Goal: Task Accomplishment & Management: Manage account settings

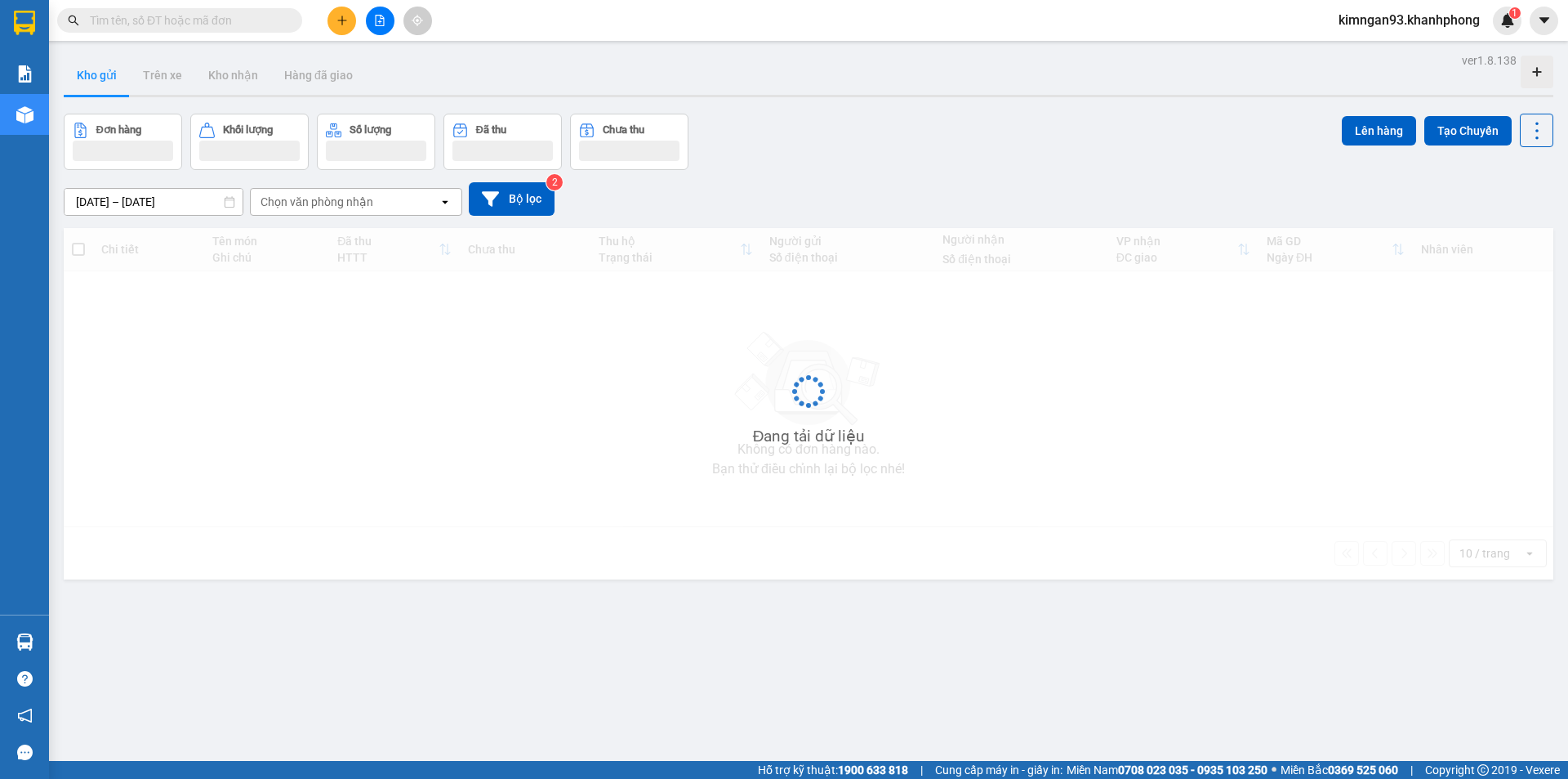
click at [1408, 21] on span "kimngan93.khanhphong" at bounding box center [1409, 20] width 167 height 21
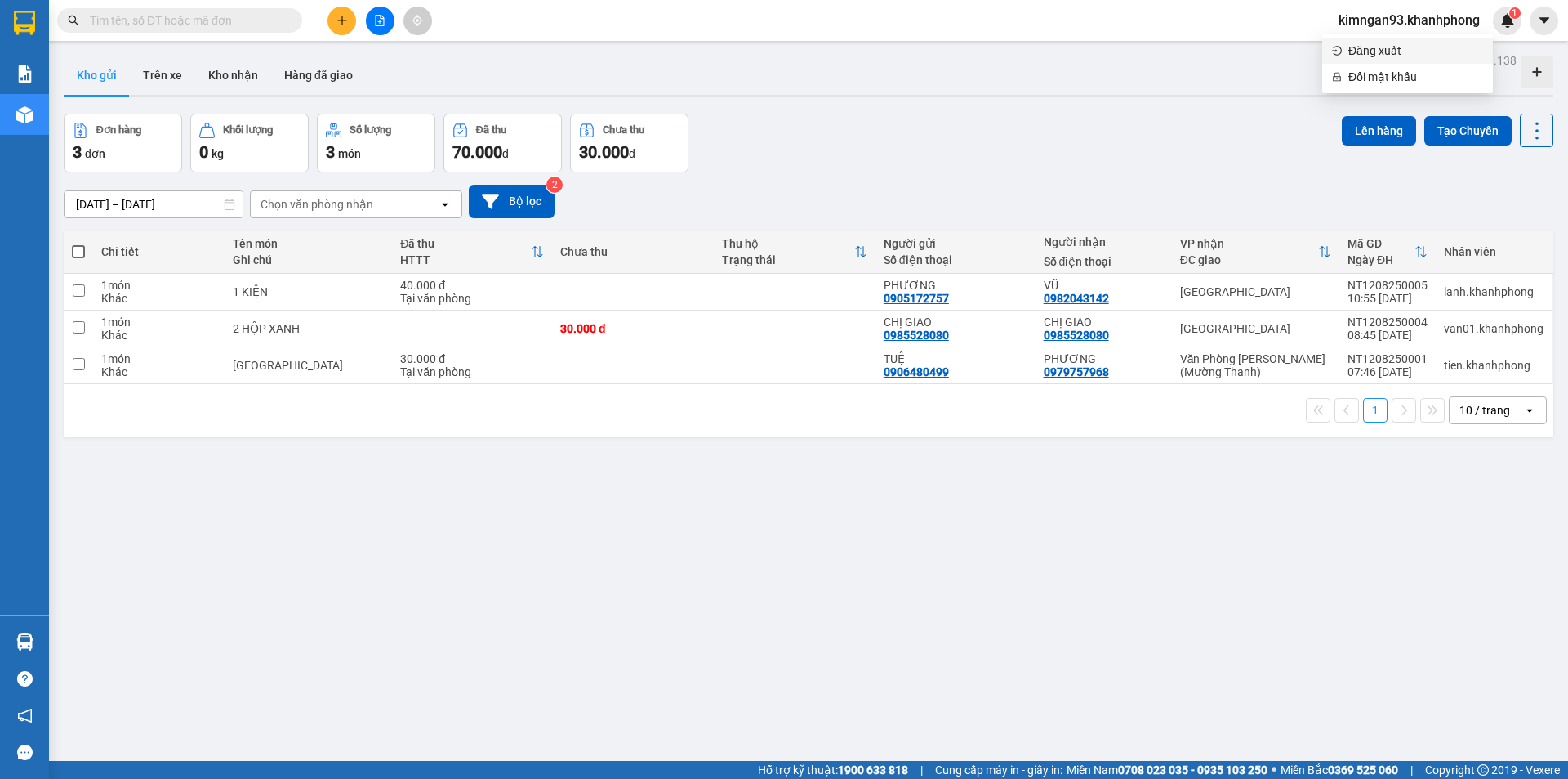
click at [1399, 51] on span "Đăng xuất" at bounding box center [1415, 51] width 135 height 18
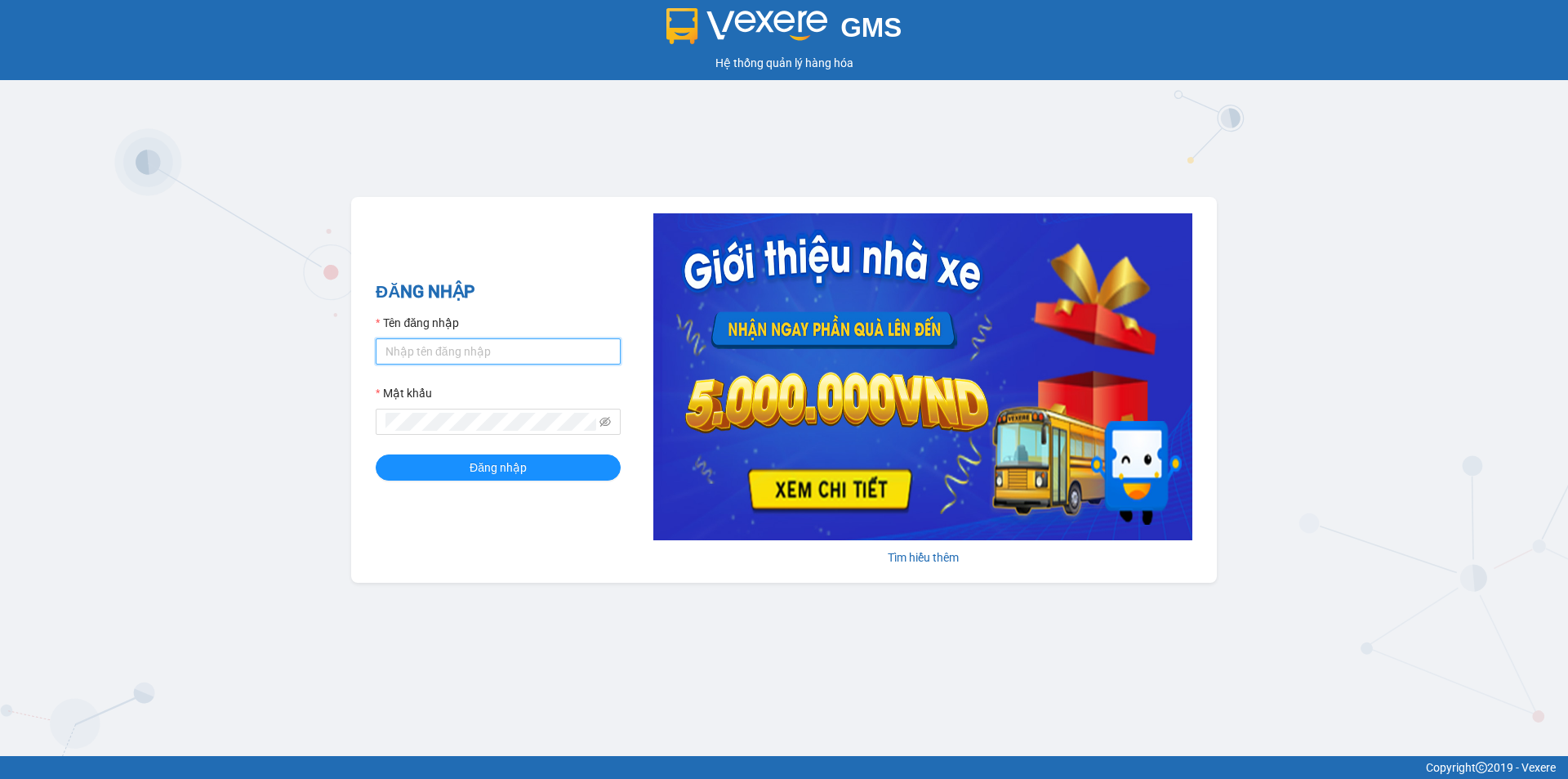
click at [538, 344] on input "Tên đăng nhập" at bounding box center [497, 351] width 245 height 26
type input "khanhvy.khanhphong"
click at [375, 454] on button "Đăng nhập" at bounding box center [497, 467] width 245 height 26
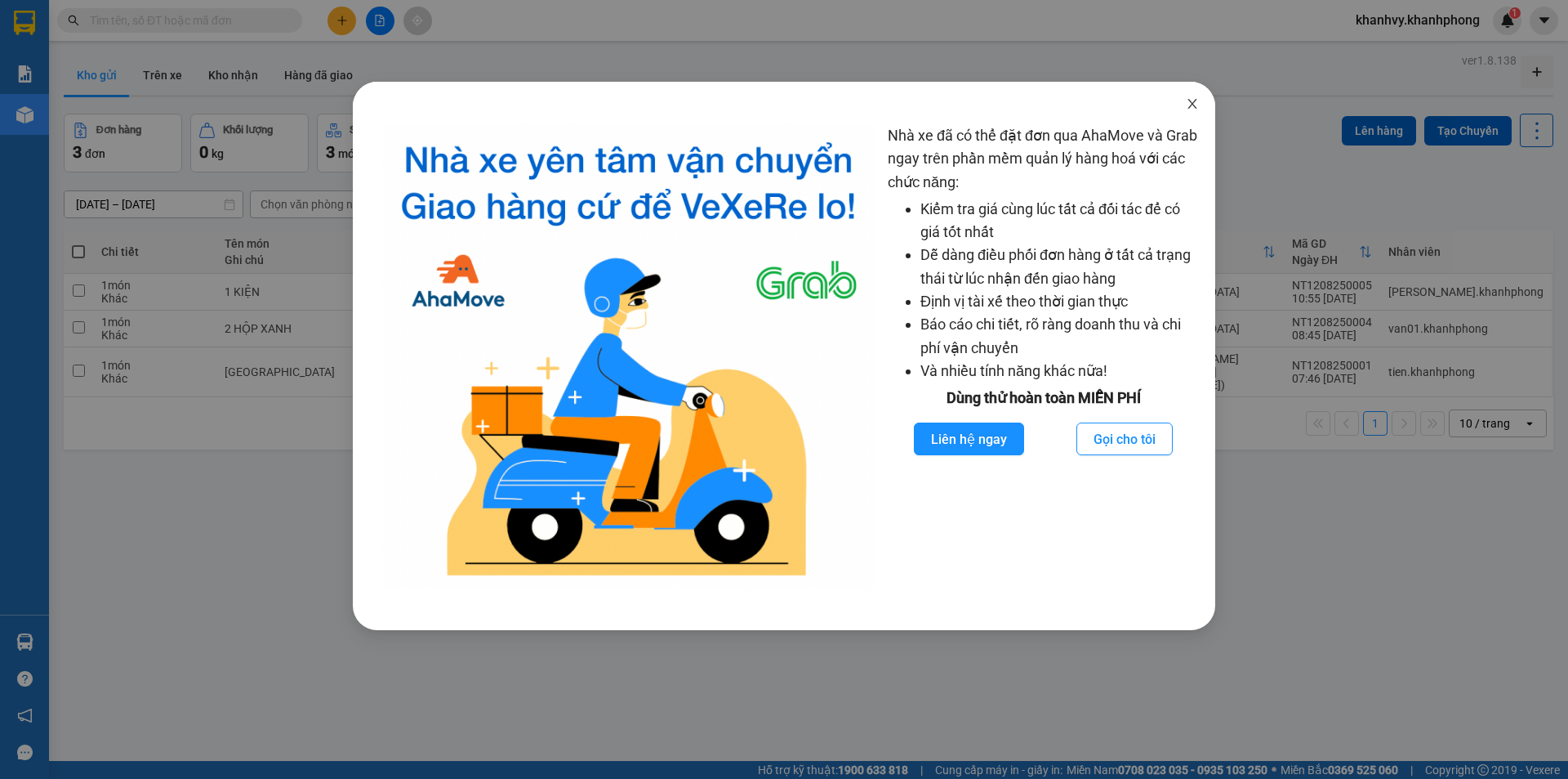
click at [1181, 105] on span "Close" at bounding box center [1193, 104] width 46 height 46
